Goal: Information Seeking & Learning: Learn about a topic

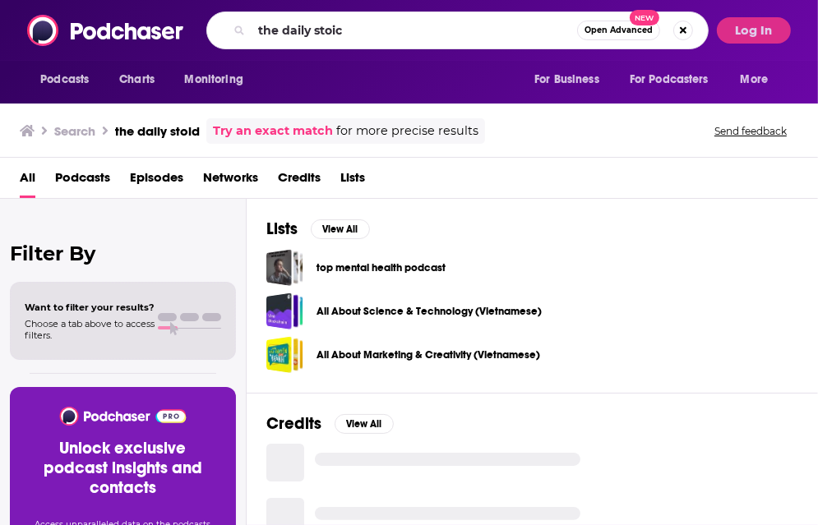
type input "the daily stoic"
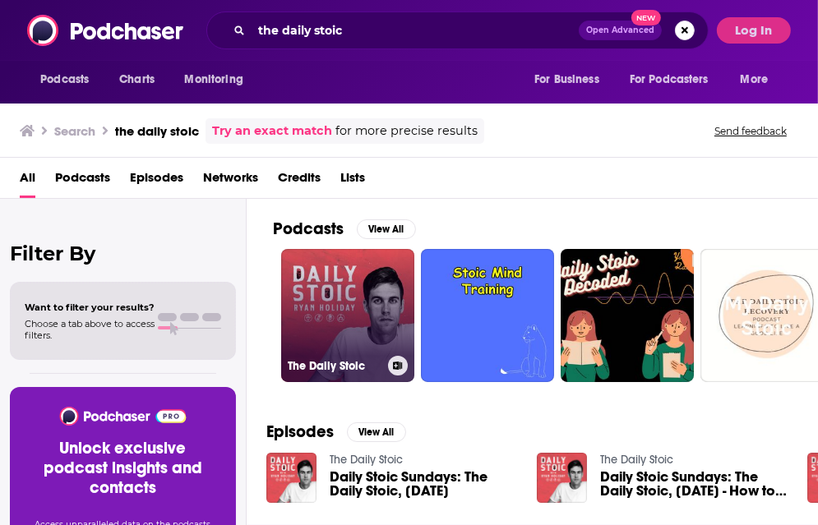
click at [345, 296] on link "The Daily Stoic" at bounding box center [347, 315] width 133 height 133
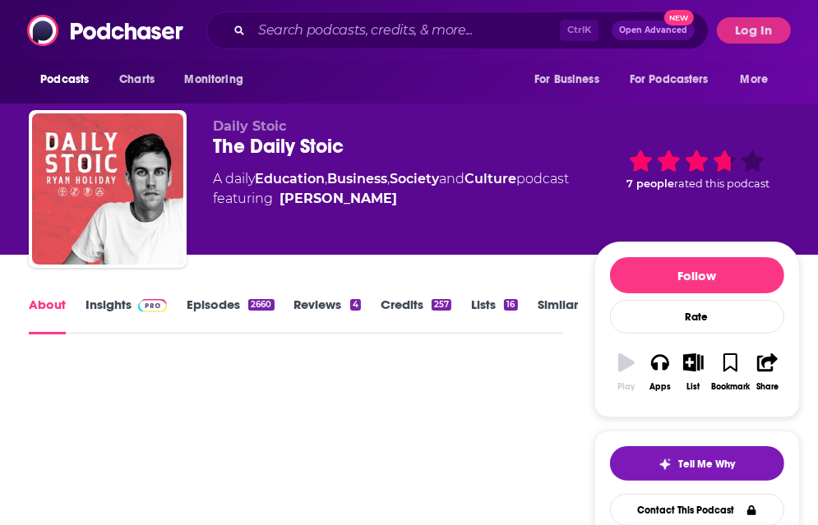
click at [122, 304] on link "Insights" at bounding box center [125, 316] width 81 height 38
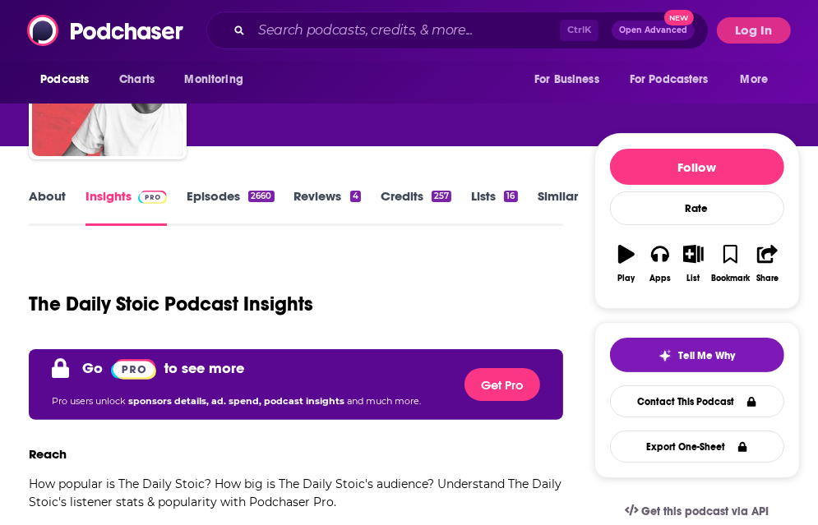
scroll to position [85, 0]
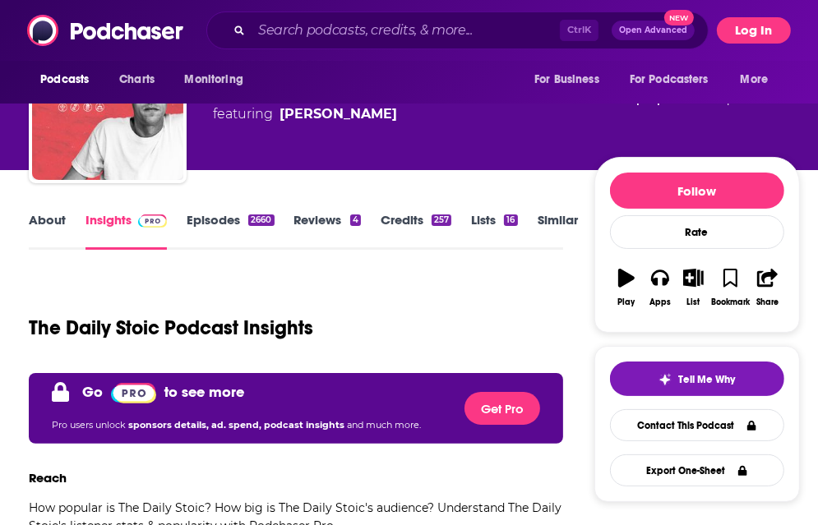
click at [742, 30] on button "Log In" at bounding box center [754, 30] width 74 height 26
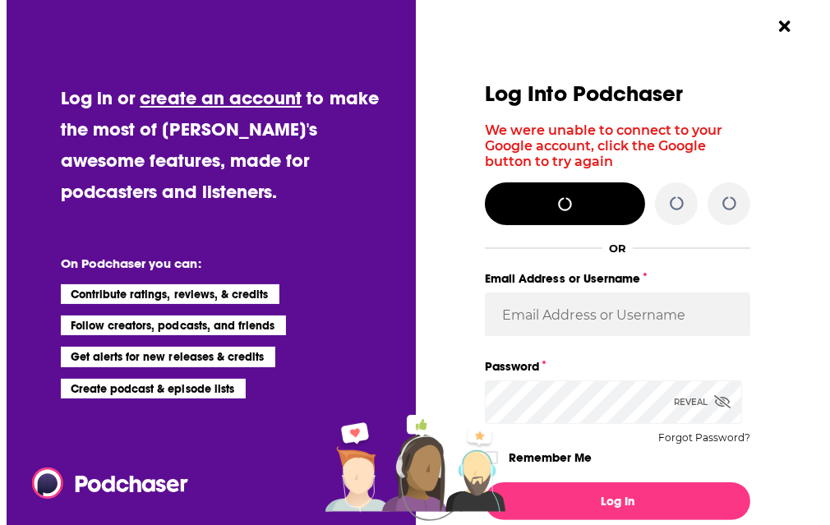
scroll to position [0, 0]
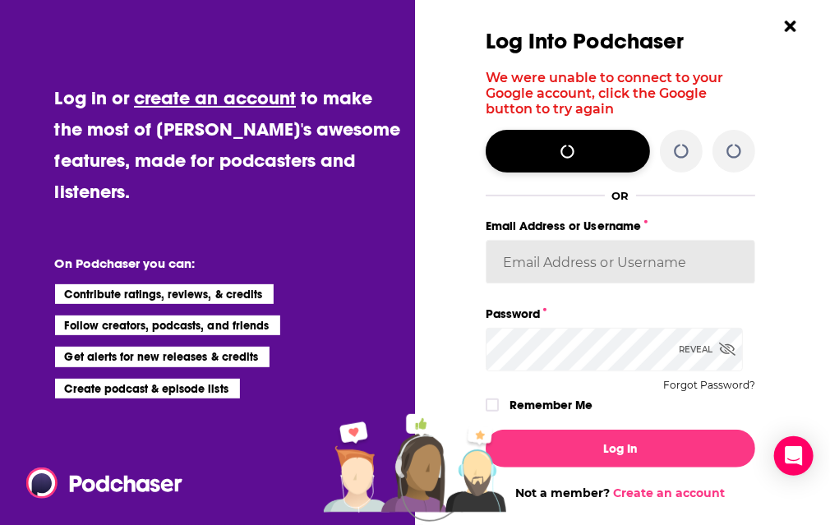
click at [534, 167] on div "Log Into Podchaser We were unable to connect to your Google account, click the …" at bounding box center [621, 223] width 270 height 387
click at [501, 268] on input "Email Address or Username" at bounding box center [621, 262] width 270 height 44
click at [501, 269] on input "Email Address or Username" at bounding box center [621, 262] width 270 height 44
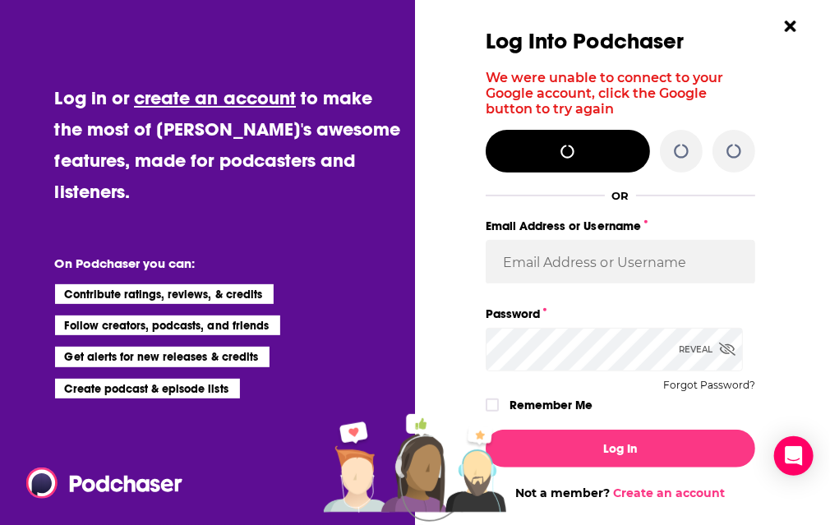
click at [461, 359] on div "Dialog" at bounding box center [351, 265] width 270 height 471
